Goal: Information Seeking & Learning: Learn about a topic

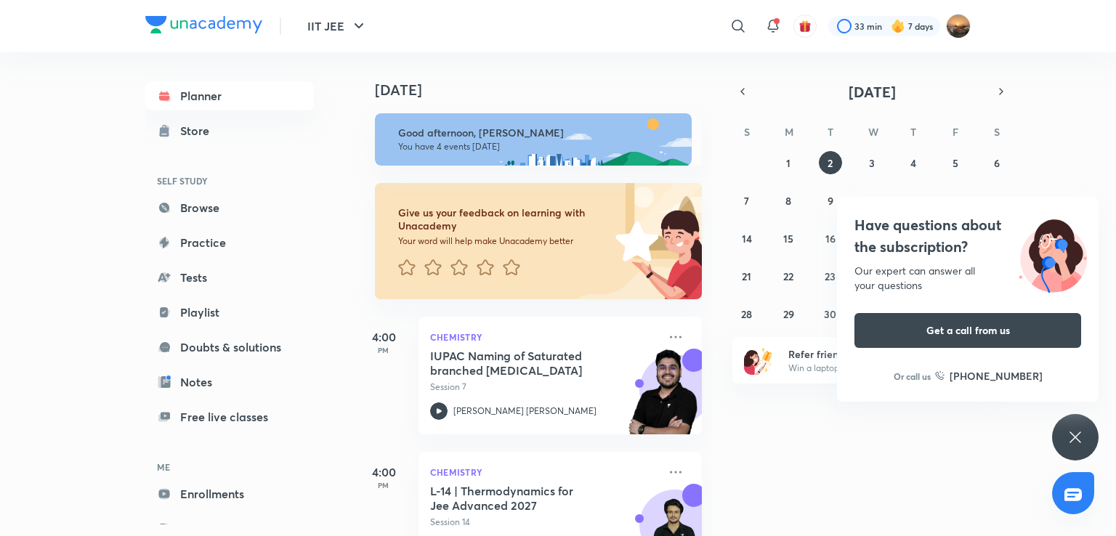
click at [1069, 439] on icon at bounding box center [1074, 437] width 17 height 17
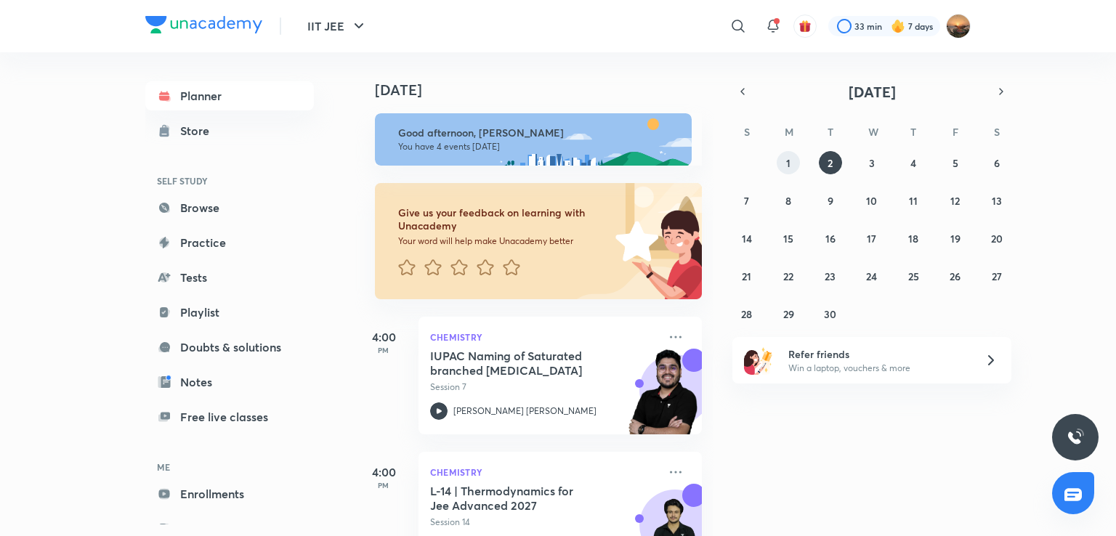
click at [787, 163] on abbr "1" at bounding box center [788, 163] width 4 height 14
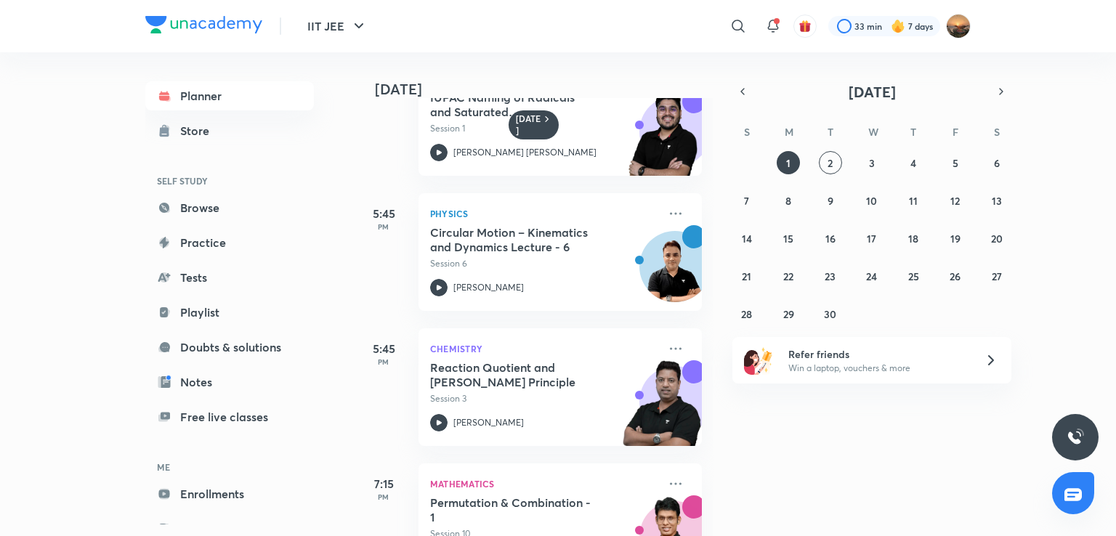
scroll to position [280, 0]
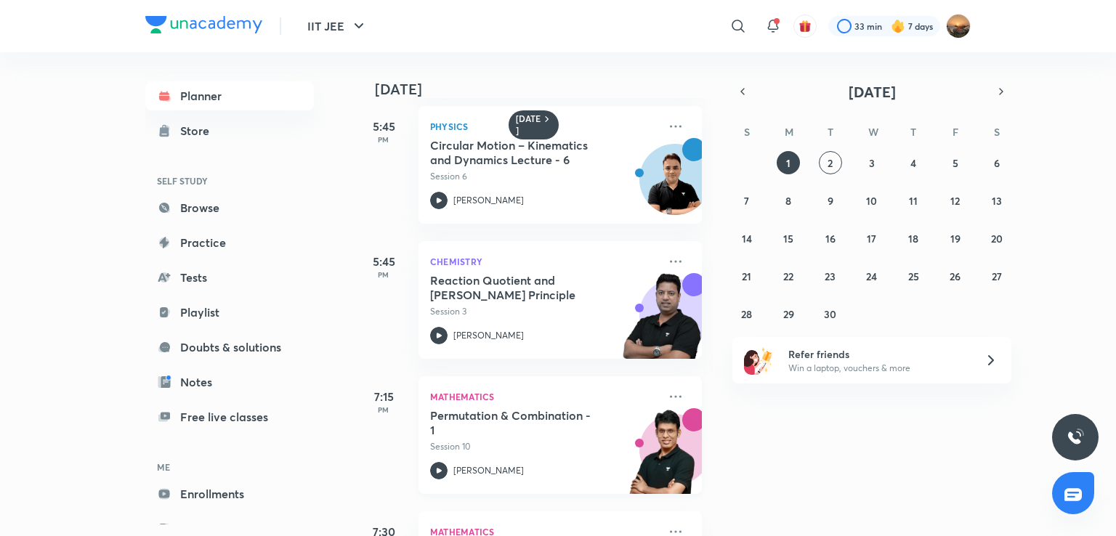
click at [440, 464] on icon at bounding box center [438, 470] width 17 height 17
